Goal: Information Seeking & Learning: Learn about a topic

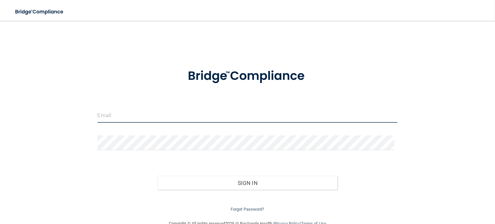
click at [113, 117] on input "email" at bounding box center [247, 115] width 300 height 15
type input "[EMAIL_ADDRESS][DOMAIN_NAME]"
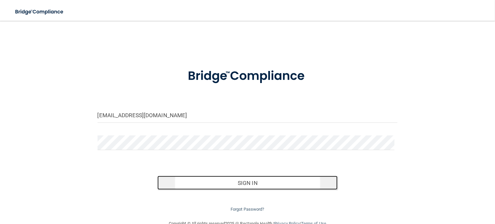
click at [257, 185] on button "Sign In" at bounding box center [247, 182] width 180 height 14
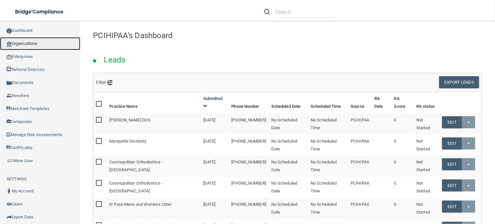
click at [32, 44] on link "Organizations" at bounding box center [40, 43] width 80 height 13
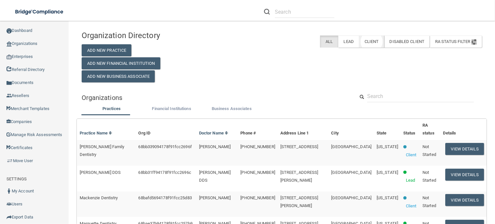
click at [361, 42] on label "Client" at bounding box center [371, 41] width 25 height 12
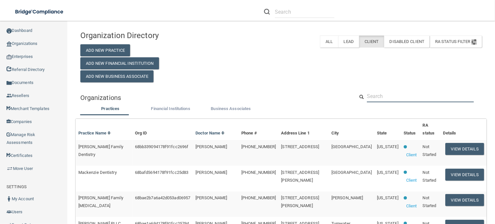
click at [382, 97] on input "text" at bounding box center [420, 96] width 107 height 12
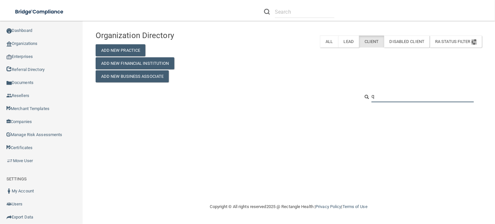
type input "qa"
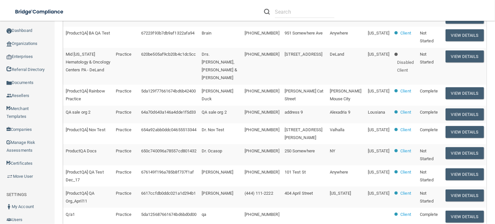
scroll to position [264, 0]
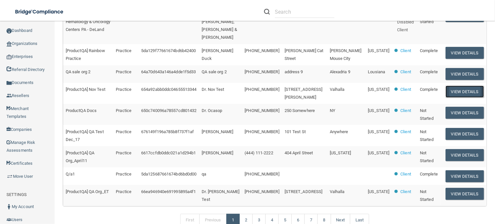
click at [464, 97] on button "View Details" at bounding box center [464, 91] width 38 height 12
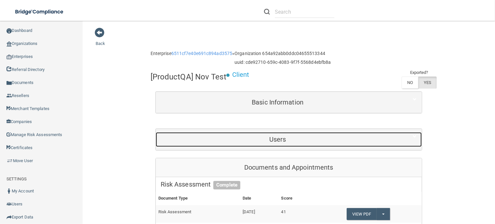
click at [270, 140] on h5 "Users" at bounding box center [278, 138] width 234 height 7
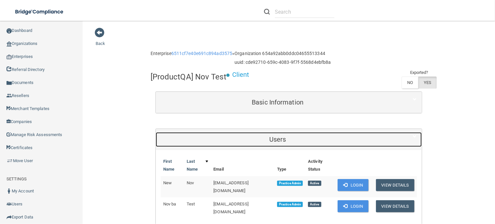
scroll to position [65, 0]
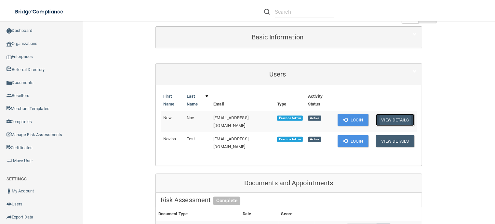
click at [400, 120] on button "View Details" at bounding box center [395, 120] width 38 height 12
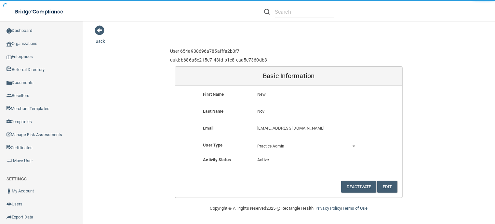
scroll to position [2, 0]
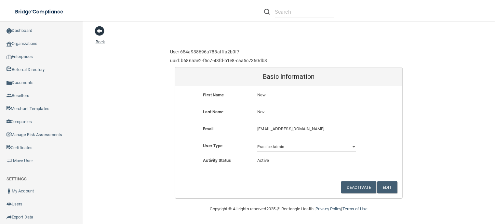
click at [98, 34] on span at bounding box center [100, 31] width 10 height 10
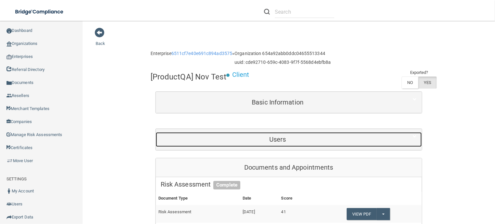
click at [272, 140] on h5 "Users" at bounding box center [278, 138] width 234 height 7
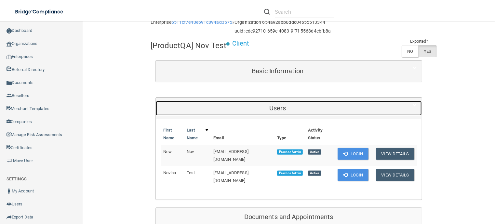
scroll to position [65, 0]
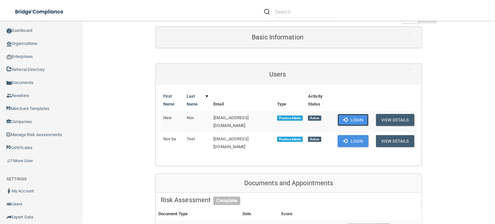
click at [350, 118] on button "Login" at bounding box center [352, 120] width 31 height 12
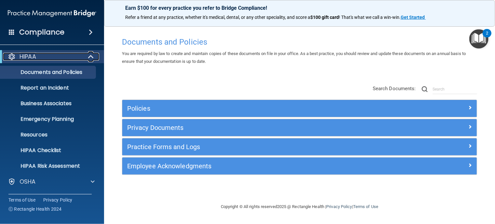
click at [91, 53] on span at bounding box center [92, 57] width 6 height 8
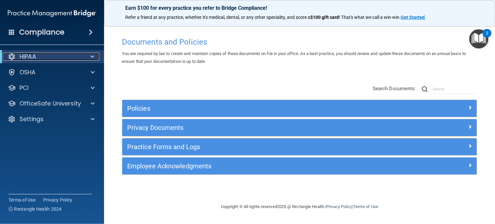
click at [91, 55] on span at bounding box center [92, 57] width 4 height 8
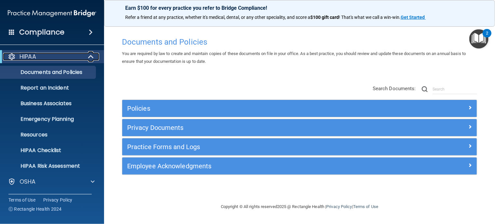
click at [91, 55] on span at bounding box center [92, 57] width 6 height 8
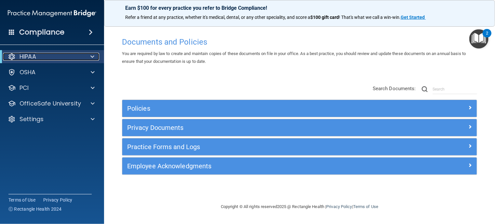
click at [92, 56] on span at bounding box center [92, 57] width 4 height 8
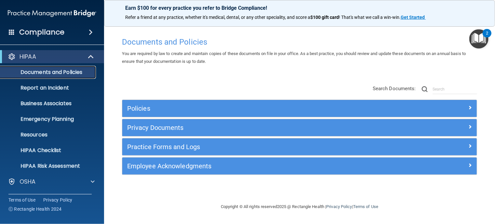
click at [39, 71] on p "Documents and Policies" at bounding box center [48, 72] width 89 height 6
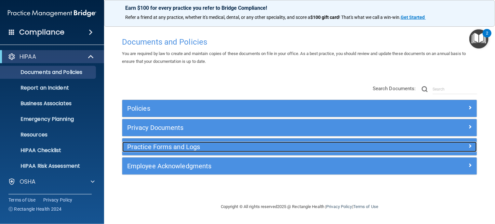
click at [156, 148] on h5 "Practice Forms and Logs" at bounding box center [255, 146] width 256 height 7
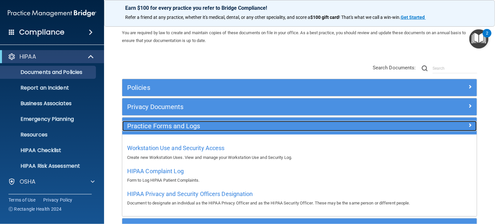
scroll to position [65, 0]
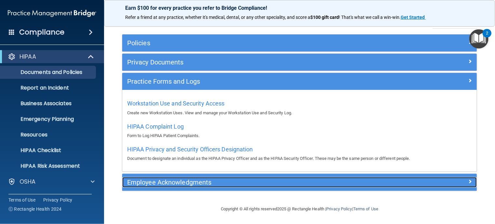
click at [148, 180] on h5 "Employee Acknowledgments" at bounding box center [255, 181] width 256 height 7
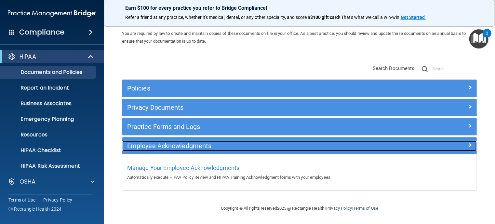
scroll to position [19, 0]
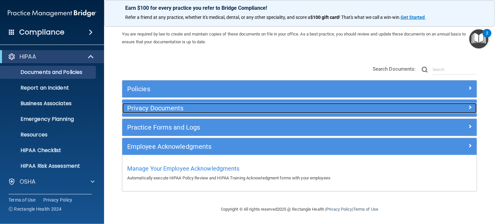
click at [159, 106] on h5 "Privacy Documents" at bounding box center [255, 107] width 256 height 7
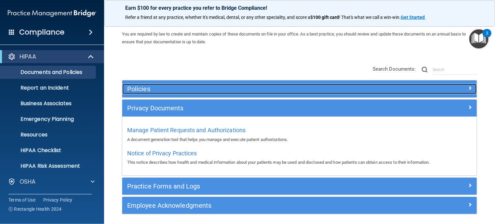
click at [158, 87] on h5 "Policies" at bounding box center [255, 88] width 256 height 7
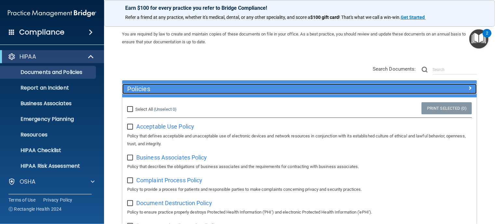
click at [158, 87] on h5 "Policies" at bounding box center [255, 88] width 256 height 7
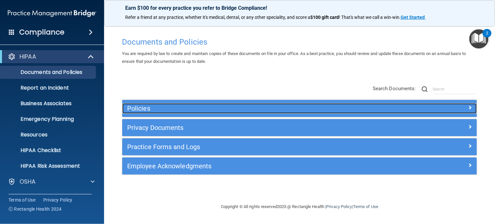
scroll to position [0, 0]
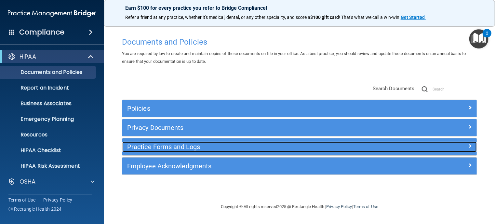
click at [162, 147] on h5 "Practice Forms and Logs" at bounding box center [255, 146] width 256 height 7
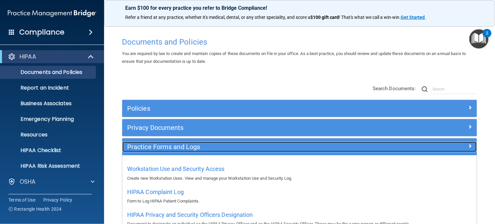
scroll to position [65, 0]
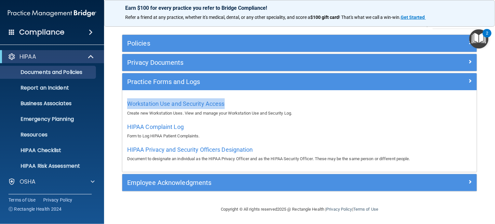
drag, startPoint x: 229, startPoint y: 103, endPoint x: 124, endPoint y: 104, distance: 105.0
click at [124, 104] on div "Workstation Use and Security Access Create new Workstation Uses. View and manag…" at bounding box center [299, 131] width 354 height 82
copy span "Workstation Use and Security Access"
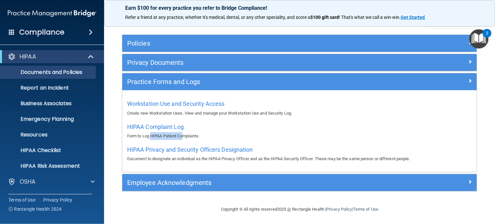
drag, startPoint x: 151, startPoint y: 134, endPoint x: 184, endPoint y: 135, distance: 33.5
click at [184, 135] on p "Form to Log HIPAA Patient Complaints." at bounding box center [299, 136] width 344 height 8
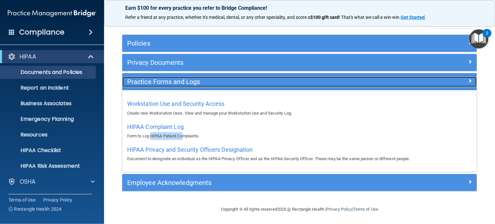
click at [164, 80] on h5 "Practice Forms and Logs" at bounding box center [255, 81] width 256 height 7
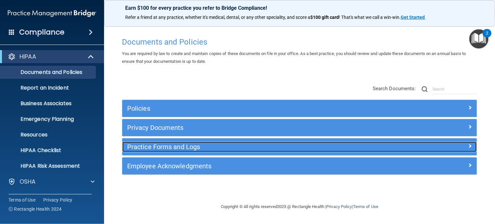
scroll to position [0, 0]
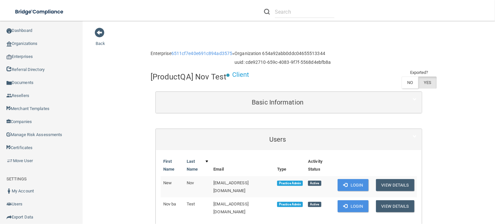
scroll to position [65, 0]
